Goal: Transaction & Acquisition: Purchase product/service

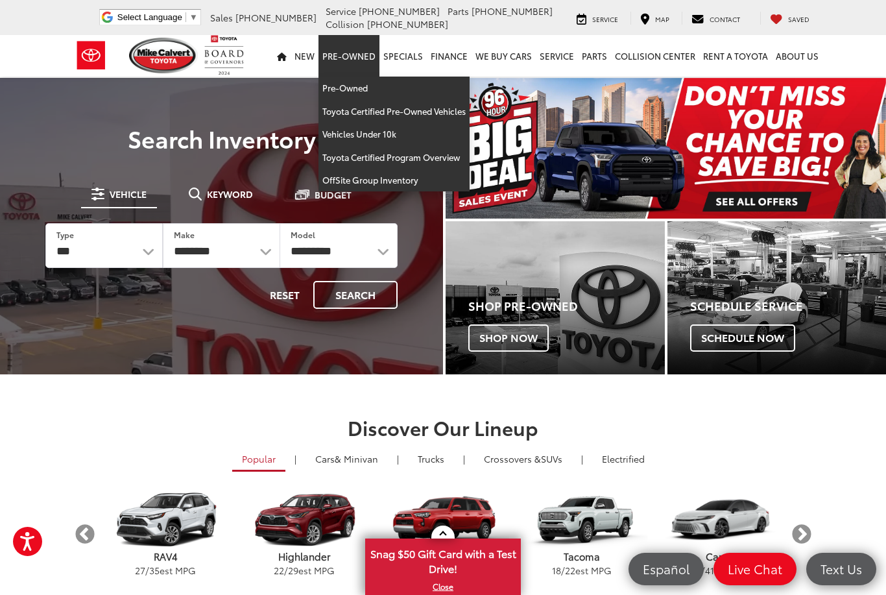
click at [342, 66] on link "Pre-Owned" at bounding box center [349, 56] width 61 height 42
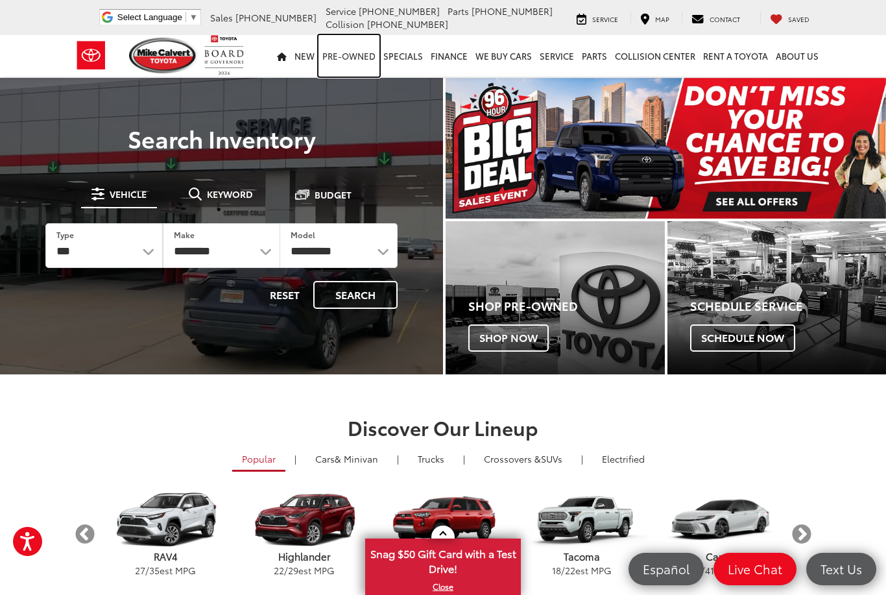
click at [345, 70] on link "Pre-Owned" at bounding box center [349, 56] width 61 height 42
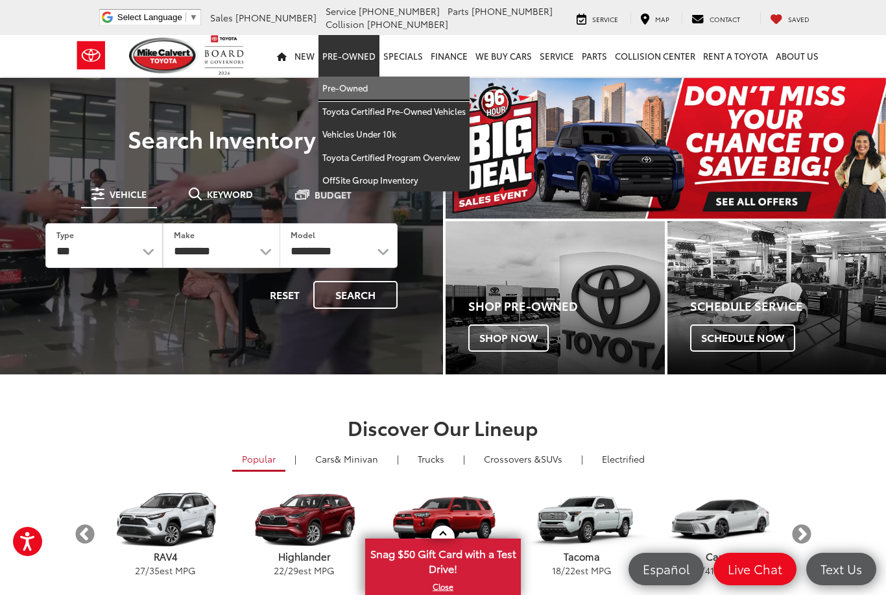
click at [339, 85] on link "Pre-Owned" at bounding box center [394, 88] width 151 height 23
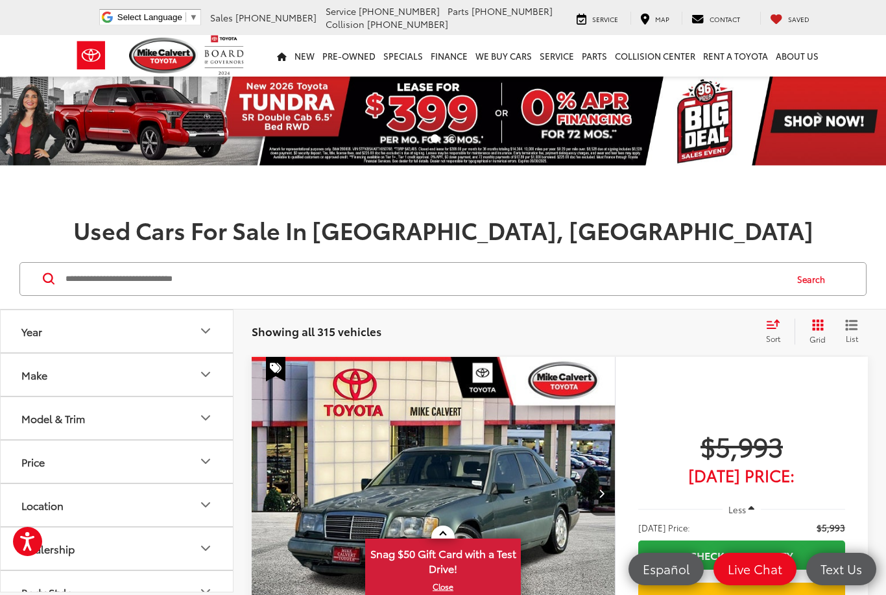
click at [101, 270] on input "Search by Make, Model, or Keyword" at bounding box center [424, 278] width 721 height 31
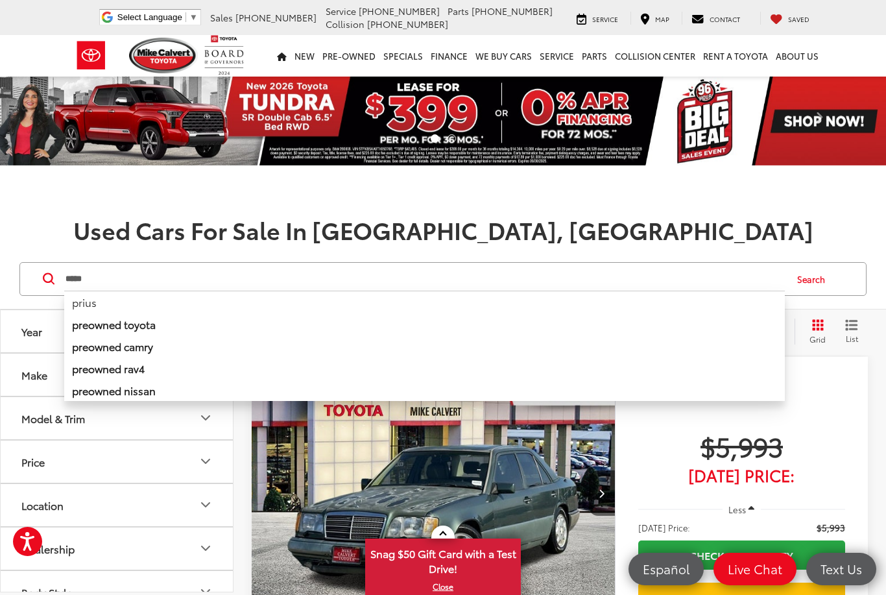
type input "*****"
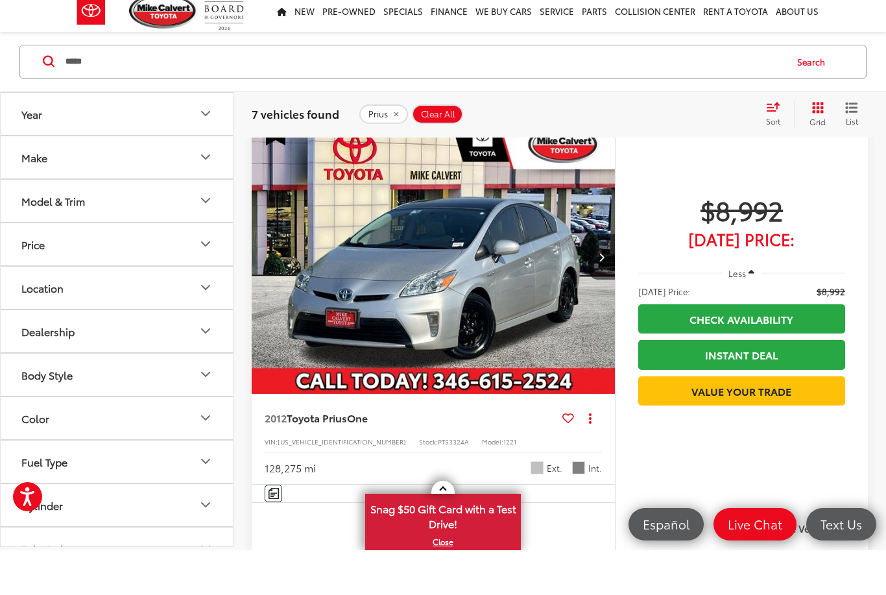
scroll to position [1126, 0]
click at [603, 297] on icon "Next image" at bounding box center [602, 301] width 6 height 9
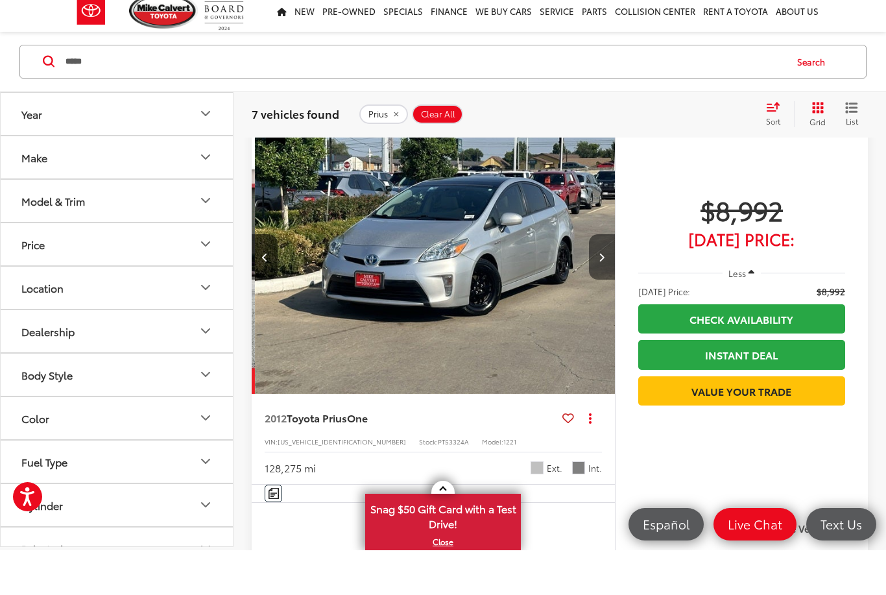
scroll to position [1172, 0]
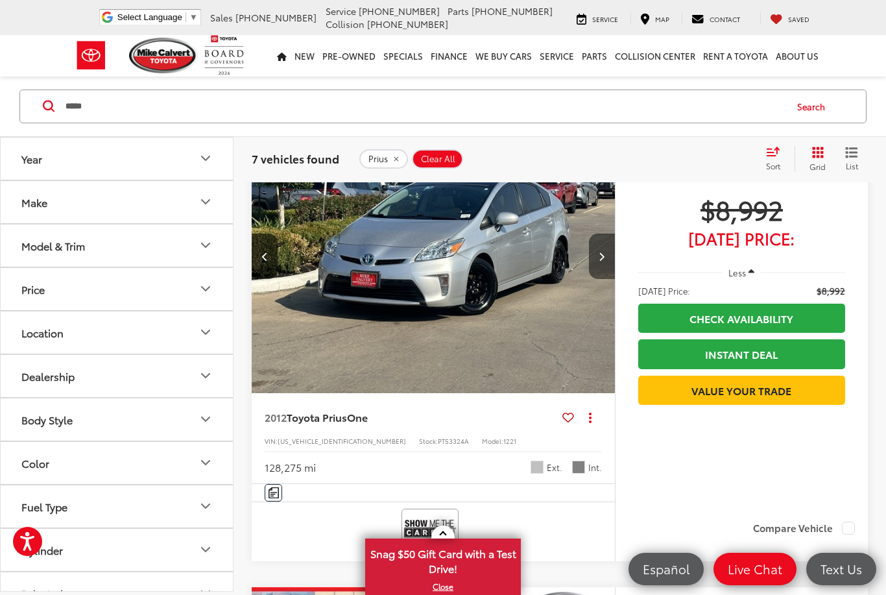
click at [603, 262] on button "Next image" at bounding box center [602, 256] width 26 height 45
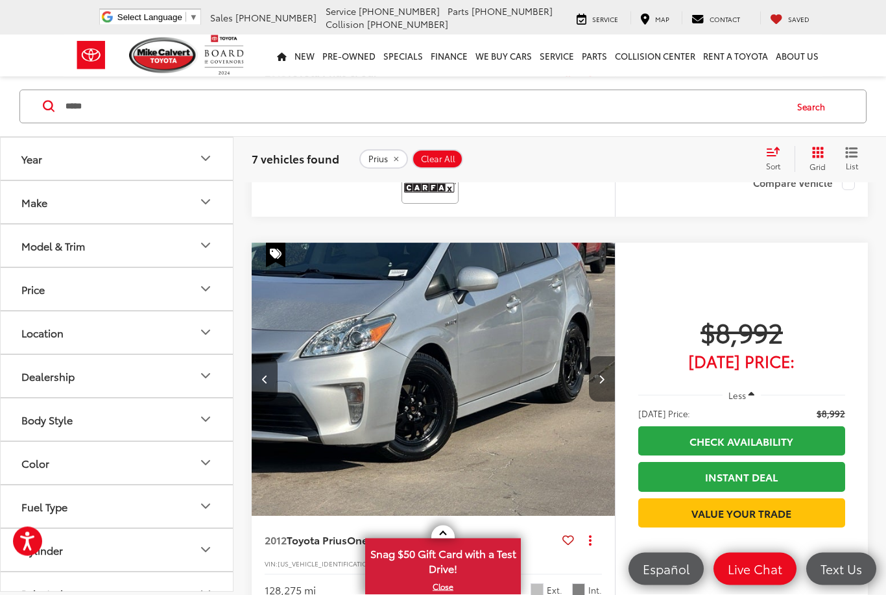
scroll to position [1046, 0]
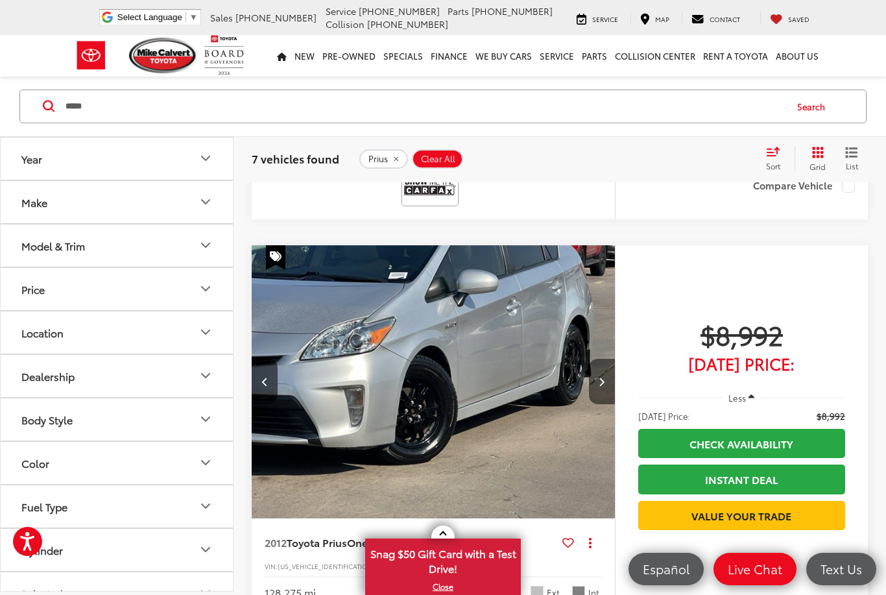
click at [601, 381] on icon "Next image" at bounding box center [602, 381] width 6 height 9
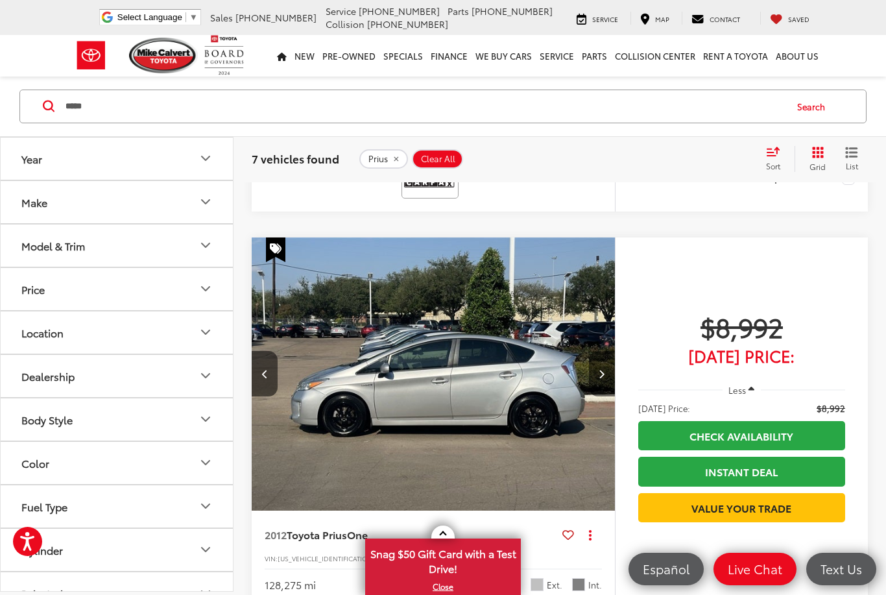
scroll to position [1054, 0]
